Goal: Use online tool/utility: Utilize a website feature to perform a specific function

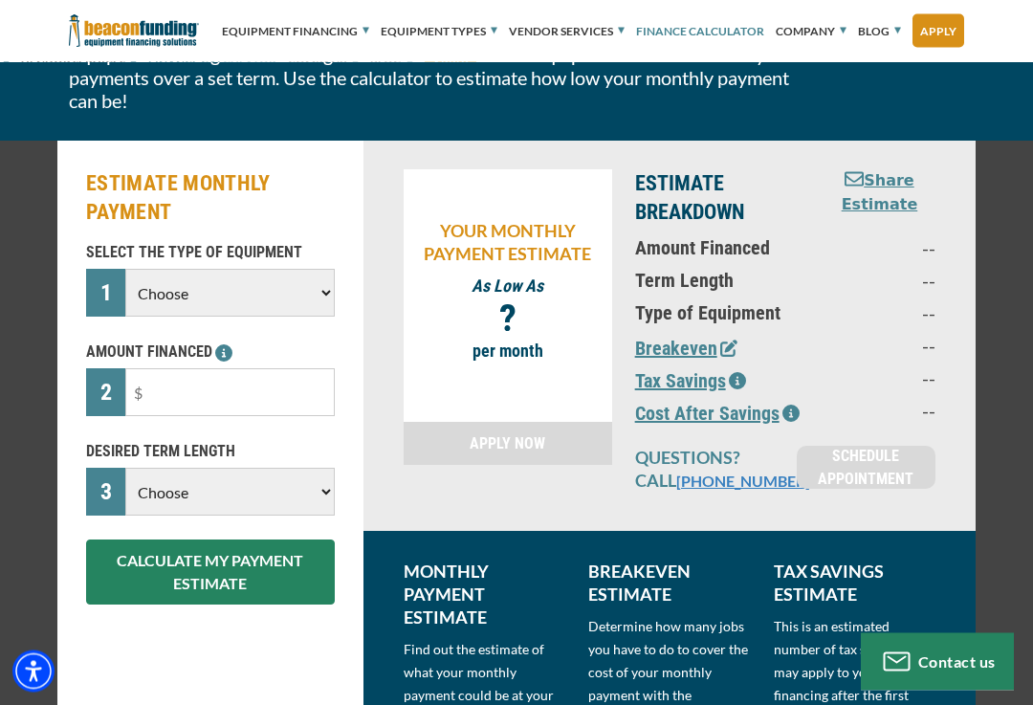
scroll to position [170, 0]
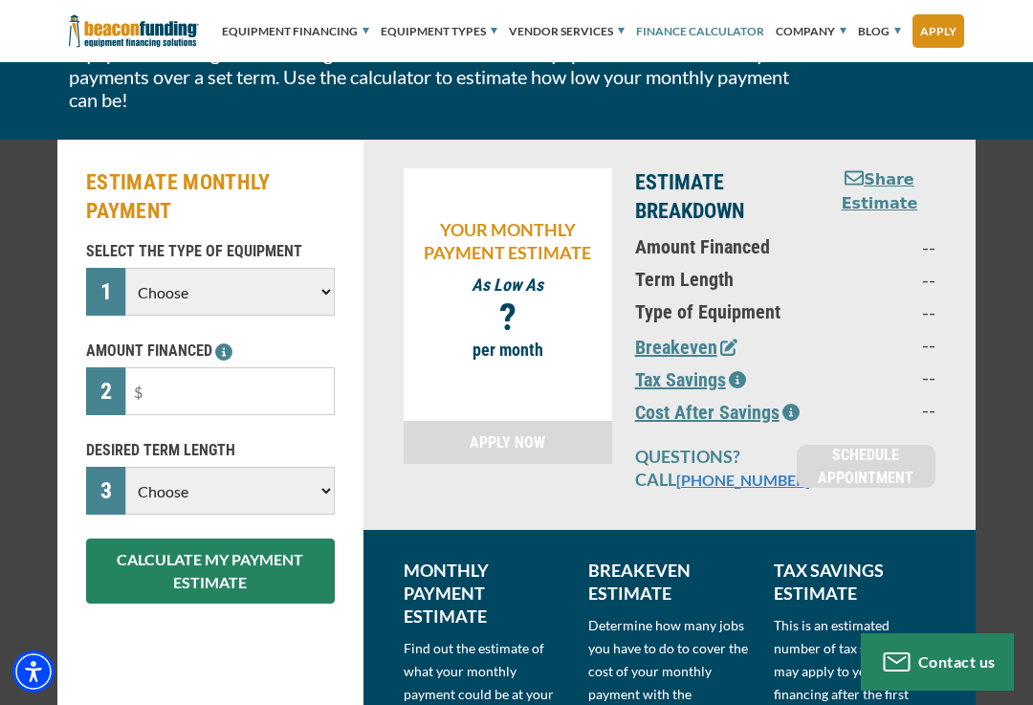
click at [303, 294] on select "Choose Backhoe Boom/Bucket Truck Chipper Commercial Mower Crane DTG/DTF Printin…" at bounding box center [229, 292] width 209 height 48
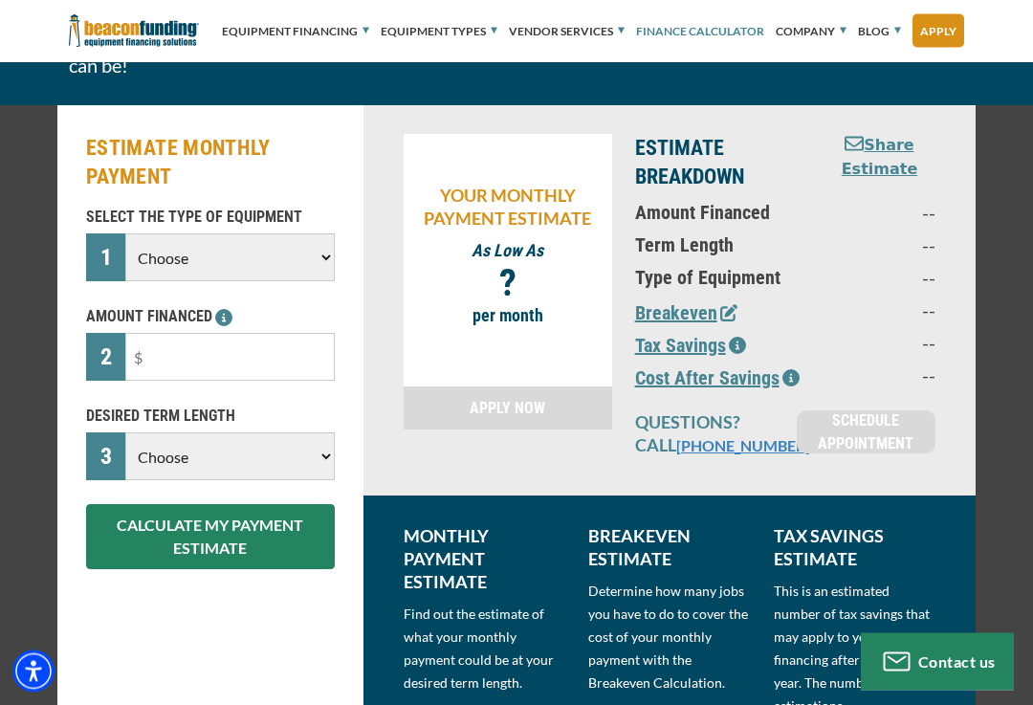
scroll to position [194, 0]
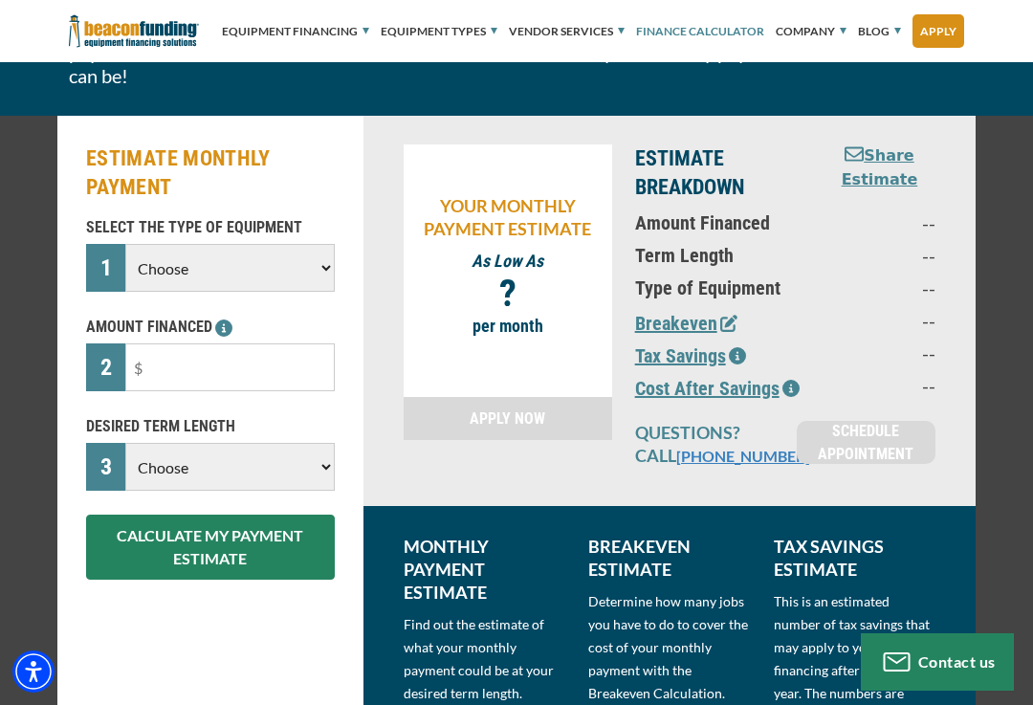
click at [282, 272] on select "Choose Backhoe Boom/Bucket Truck Chipper Commercial Mower Crane DTG/DTF Printin…" at bounding box center [229, 268] width 209 height 48
select select "23"
click at [277, 376] on input "text" at bounding box center [229, 367] width 209 height 48
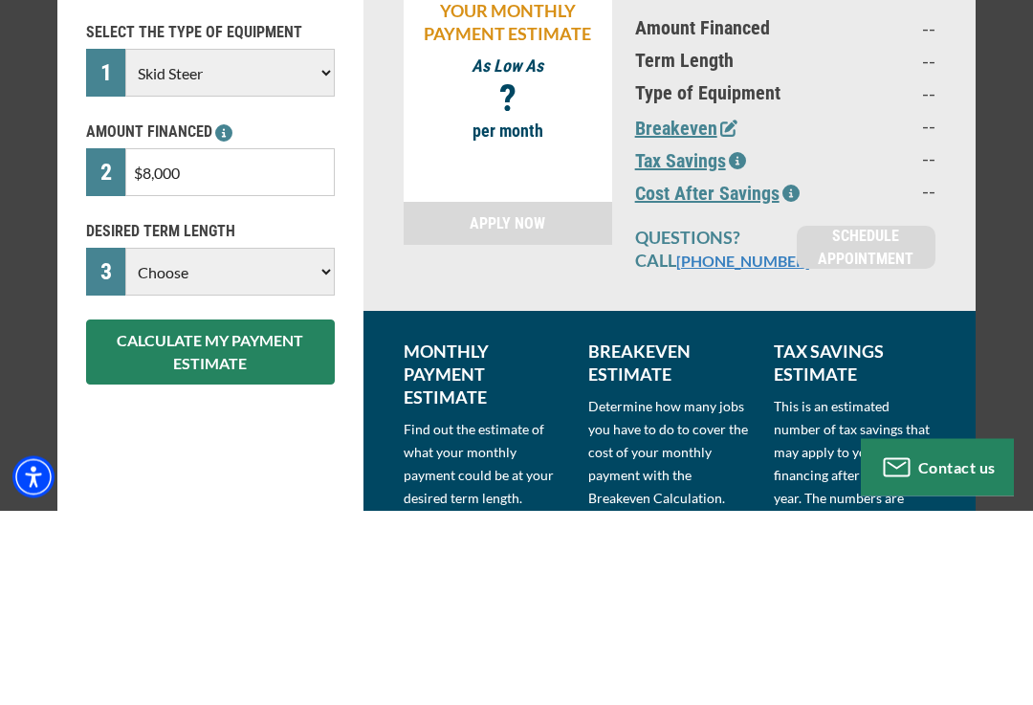
type input "$80,000"
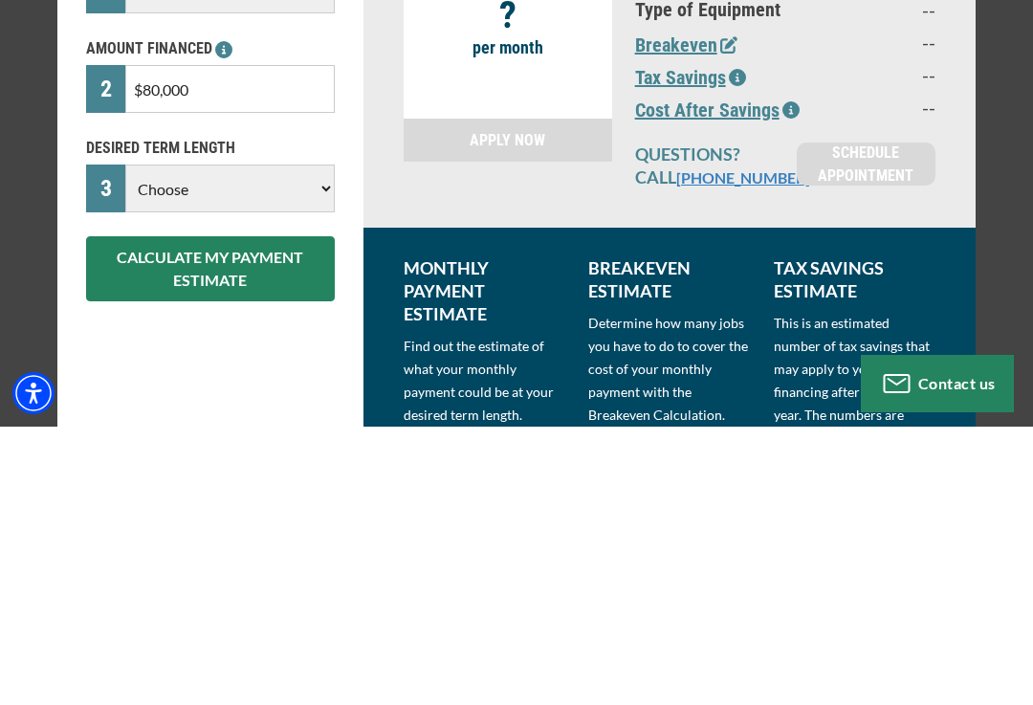
click at [154, 443] on select "Choose 36 Months 48 Months 60 Months" at bounding box center [229, 467] width 209 height 48
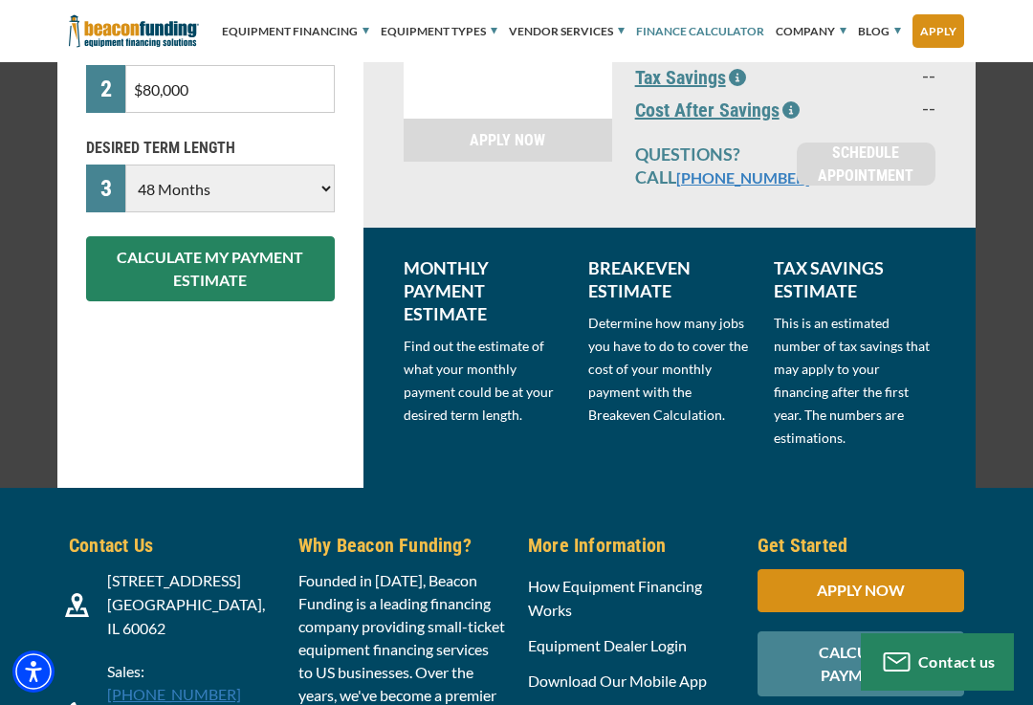
click at [137, 278] on button "CALCULATE MY PAYMENT ESTIMATE" at bounding box center [210, 268] width 249 height 65
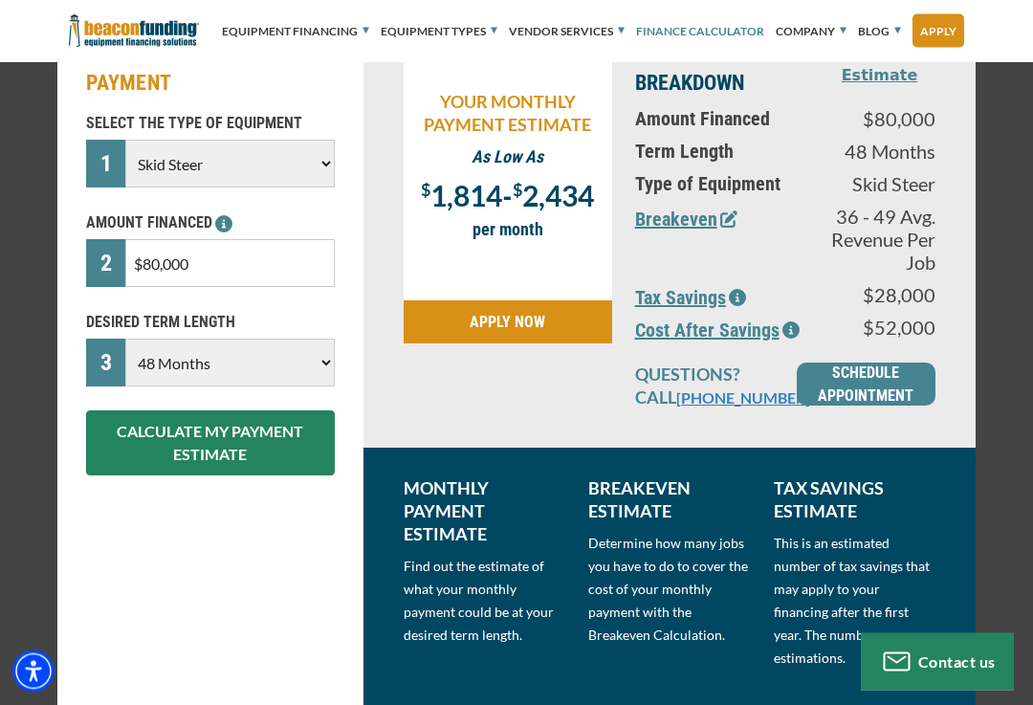
scroll to position [297, 0]
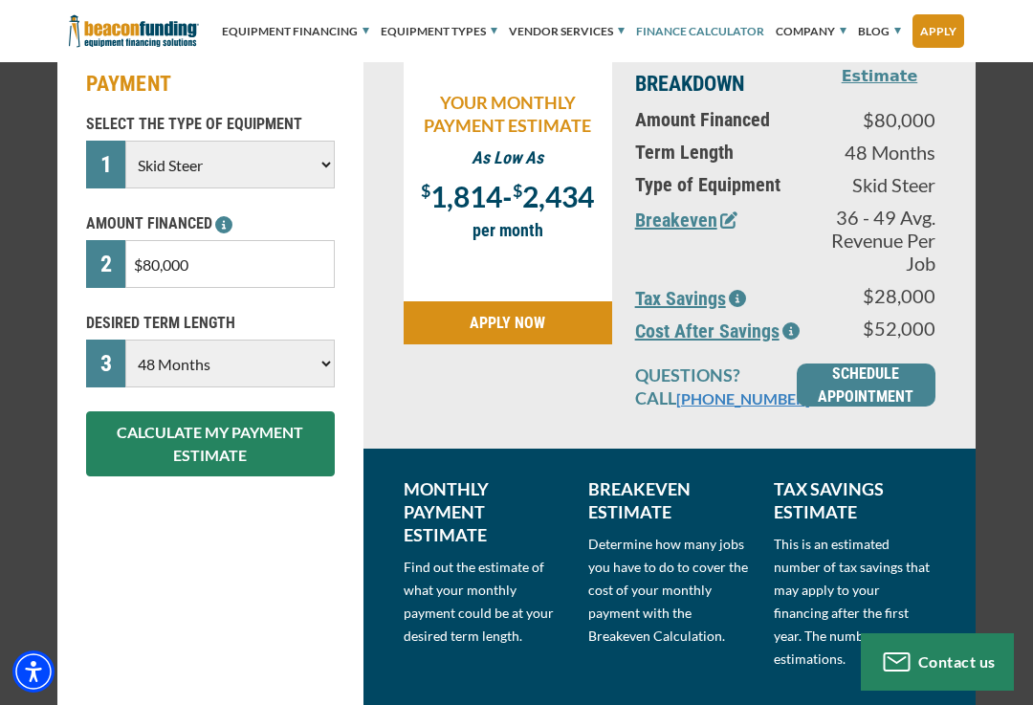
click at [311, 362] on select "Choose 36 Months 48 Months 60 Months" at bounding box center [229, 363] width 209 height 48
select select "60"
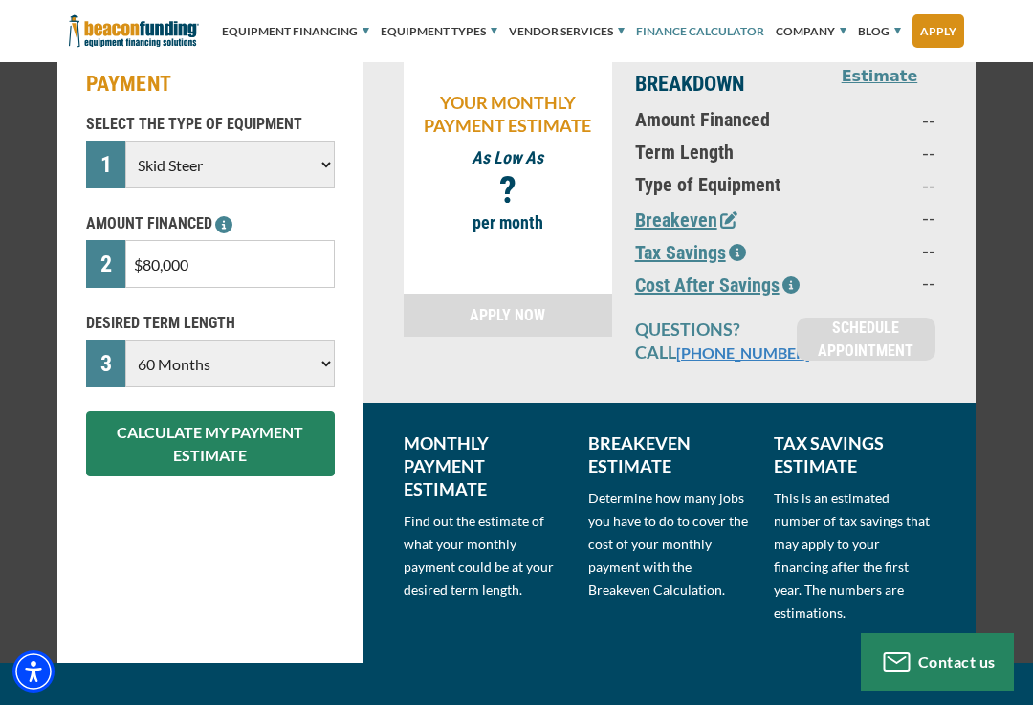
click at [284, 447] on button "CALCULATE MY PAYMENT ESTIMATE" at bounding box center [210, 443] width 249 height 65
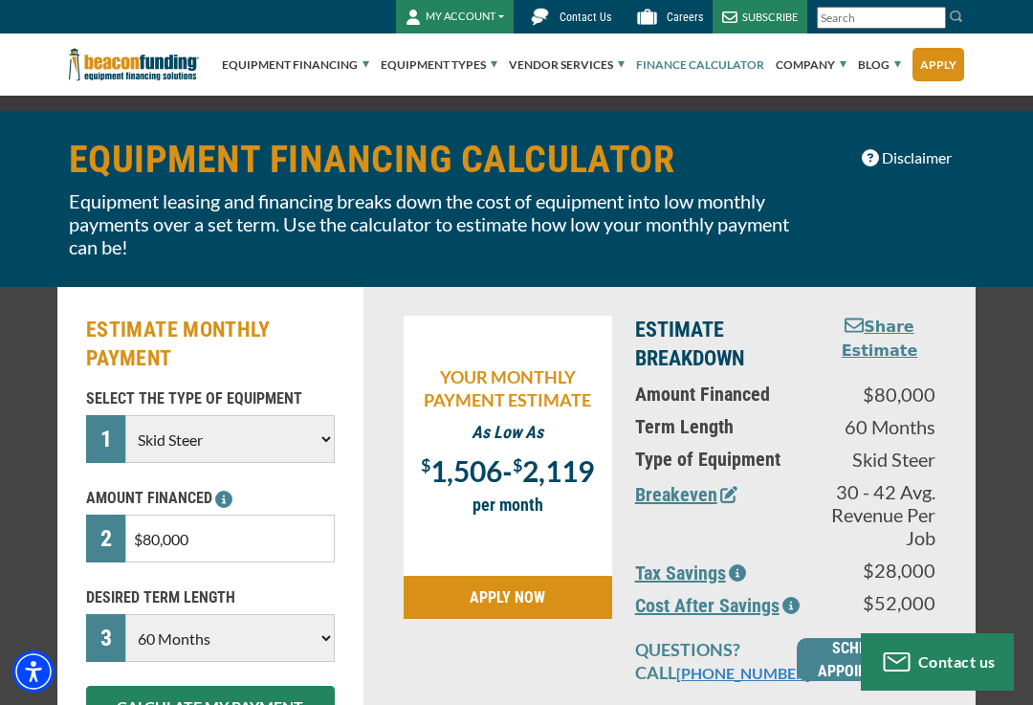
scroll to position [25, 0]
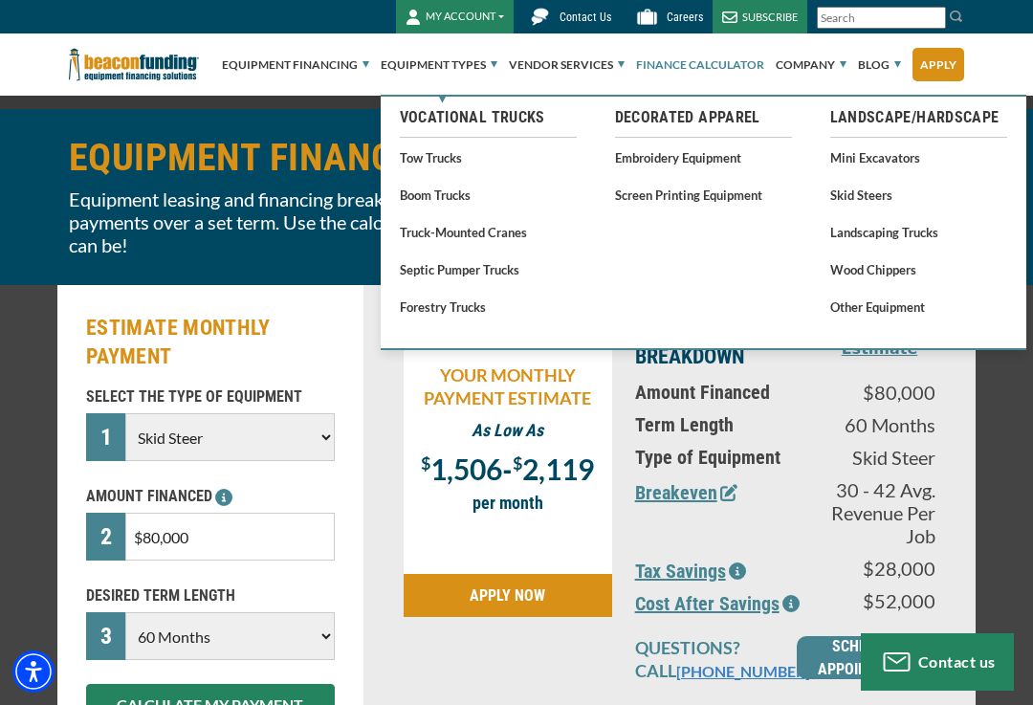
click at [869, 199] on link "Skid Steers" at bounding box center [918, 195] width 177 height 24
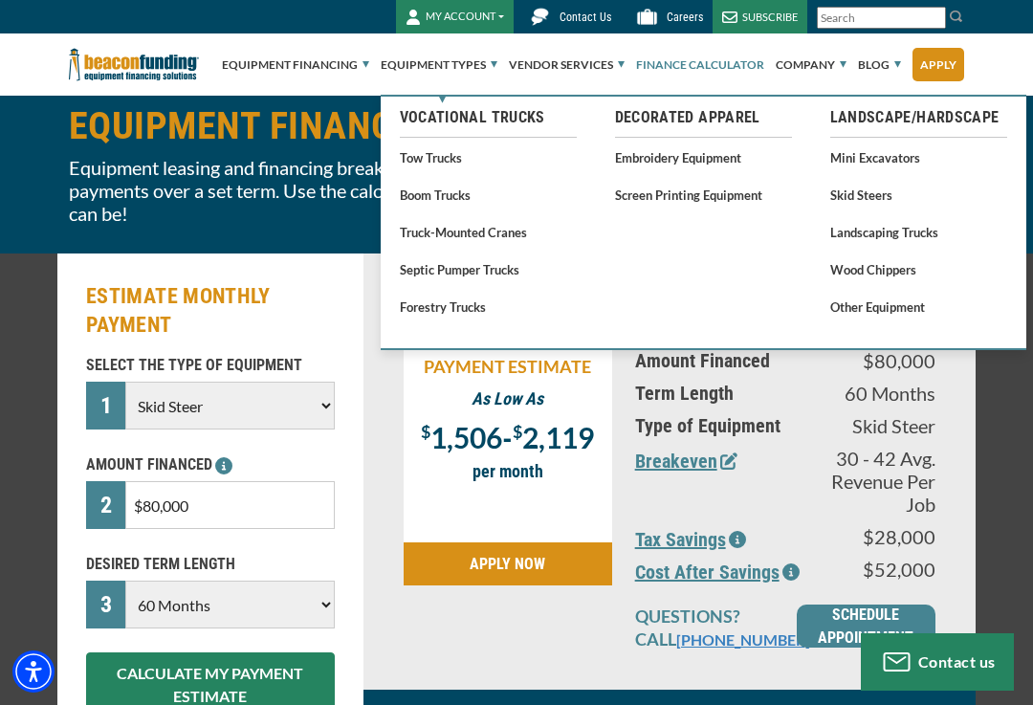
click at [995, 461] on div "ESTIMATE MONTHLY PAYMENT SELECT THE TYPE OF EQUIPMENT 1 Choose Backhoe Boom/Buc…" at bounding box center [516, 601] width 1033 height 696
click at [992, 486] on div "ESTIMATE MONTHLY PAYMENT SELECT THE TYPE OF EQUIPMENT 1 Choose Backhoe Boom/Buc…" at bounding box center [516, 601] width 1033 height 696
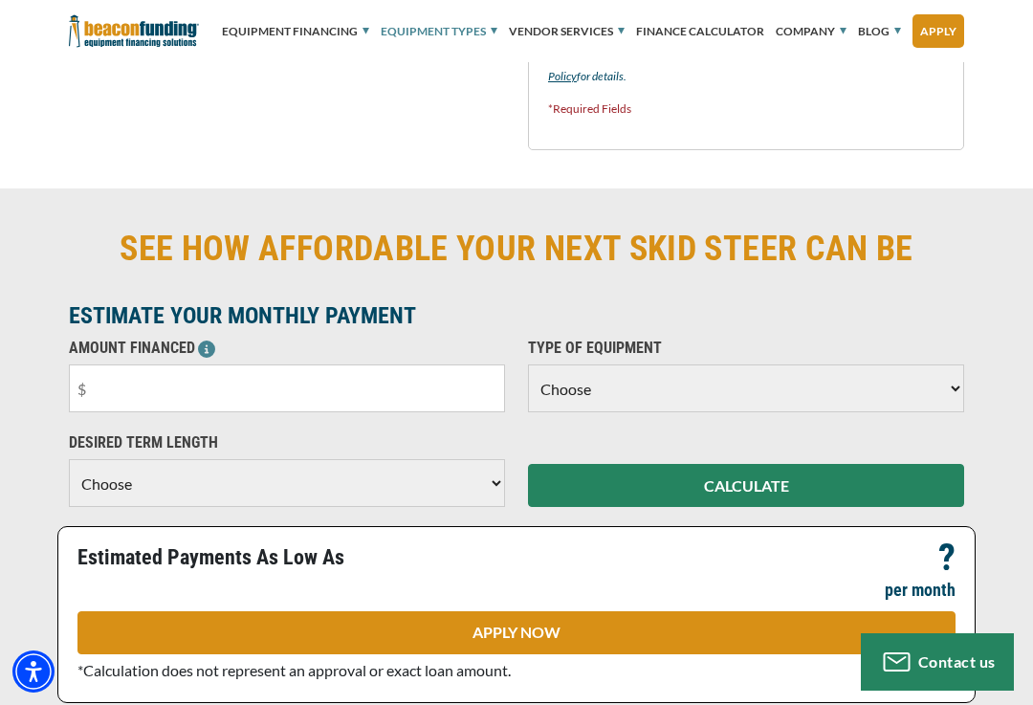
scroll to position [1709, 0]
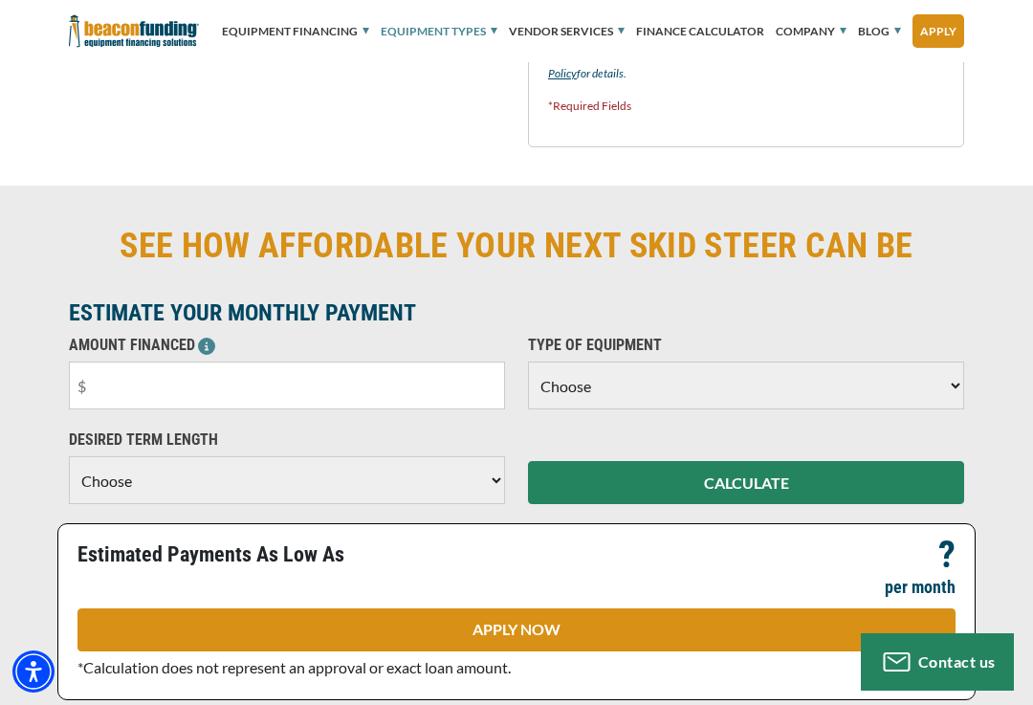
click at [439, 393] on input "text" at bounding box center [287, 385] width 436 height 48
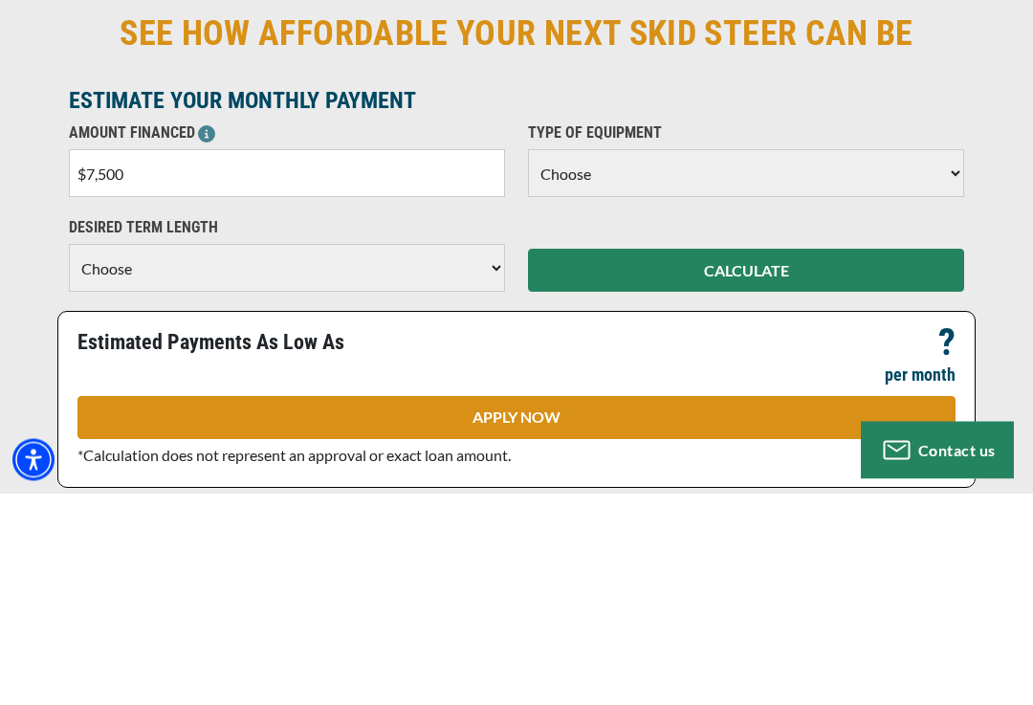
type input "$75,000"
click at [924, 361] on select "Choose Backhoe Boom/Bucket Truck Chipper Commercial Mower Crane DTG/DTF Printin…" at bounding box center [746, 385] width 436 height 48
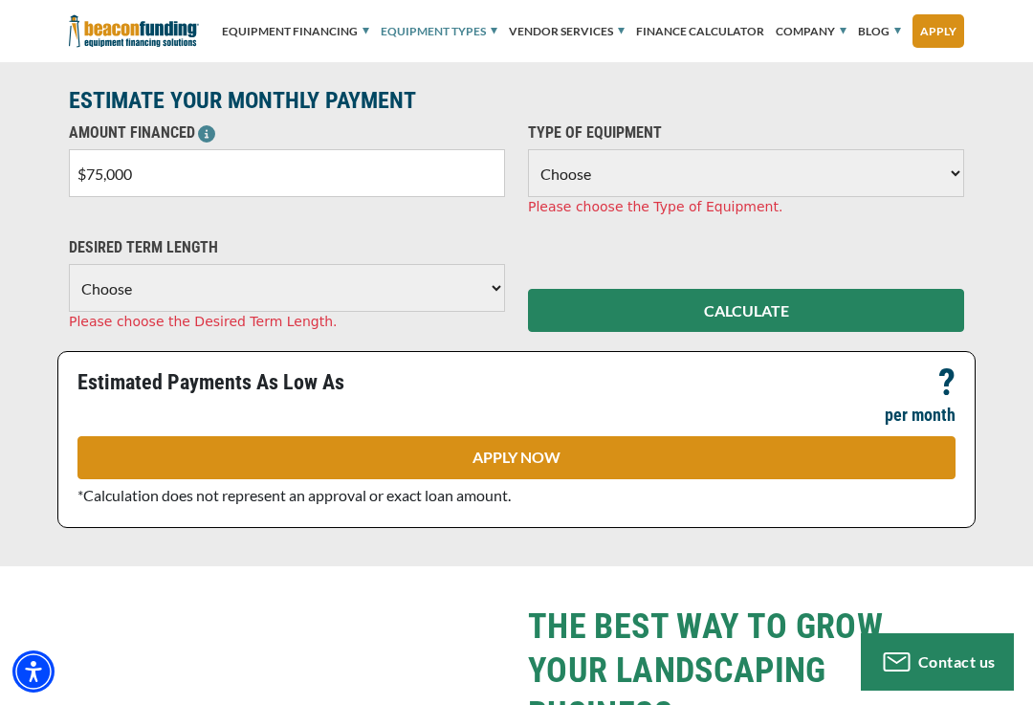
select select "23"
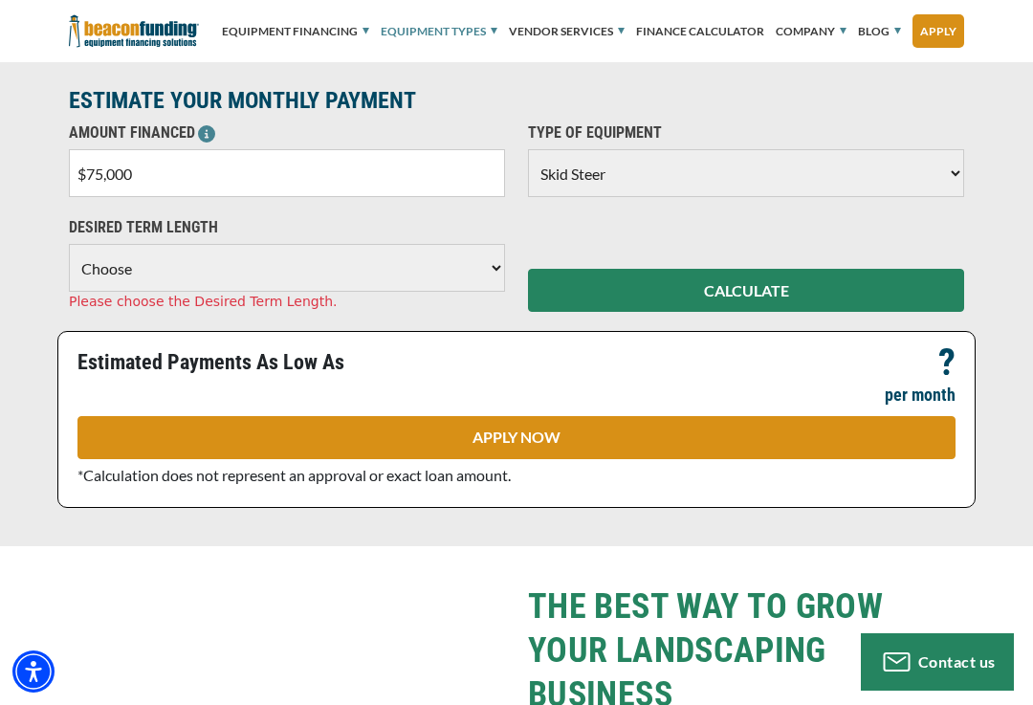
click at [491, 276] on select "Choose 36 Months 48 Months 60 Months" at bounding box center [287, 268] width 436 height 48
select select "60"
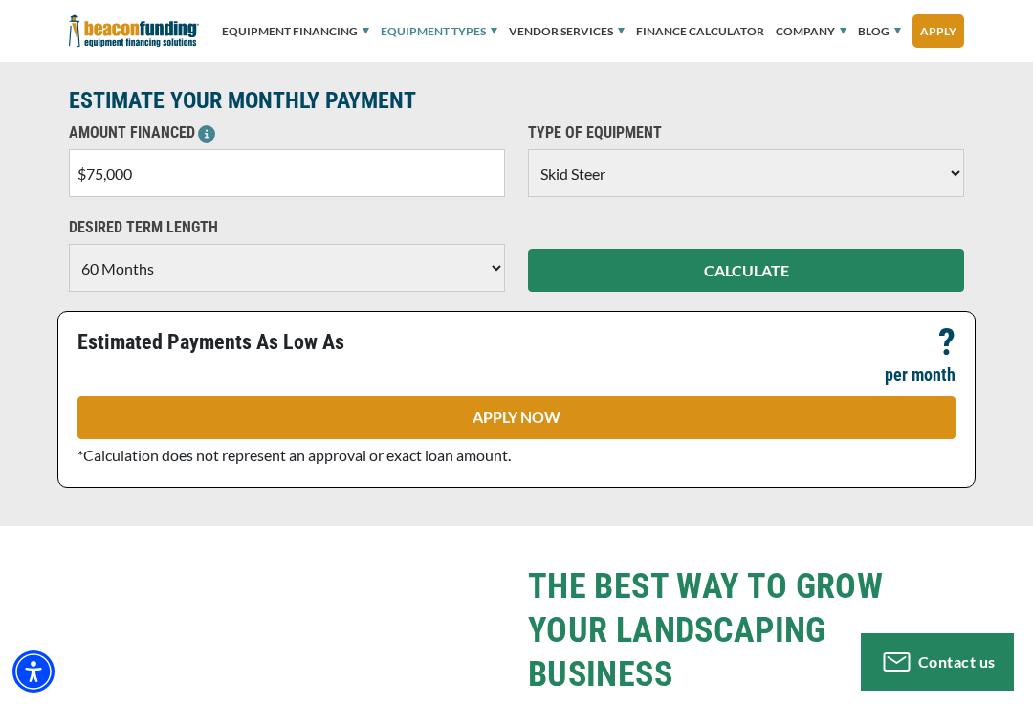
click at [816, 277] on button "CALCULATE" at bounding box center [746, 270] width 436 height 43
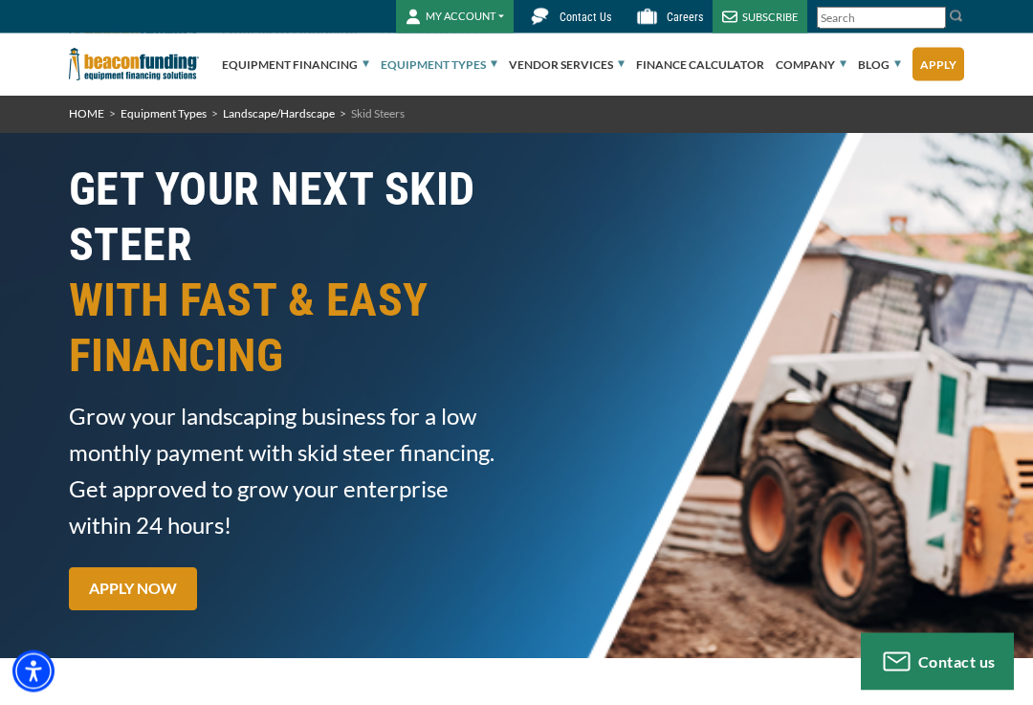
scroll to position [0, 0]
